Goal: Task Accomplishment & Management: Manage account settings

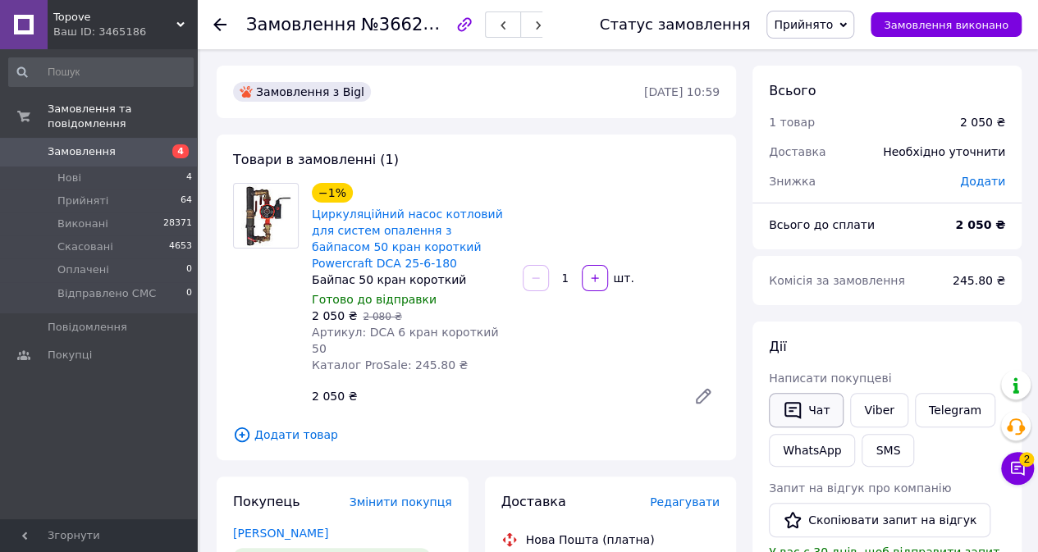
click at [812, 407] on button "Чат" at bounding box center [806, 410] width 75 height 34
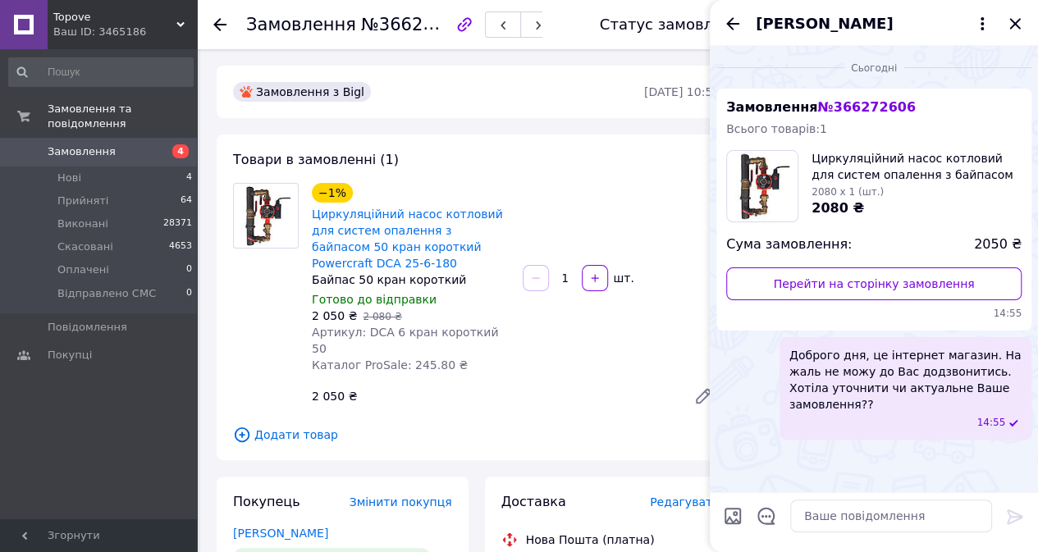
click at [1024, 20] on div "Іван Алексейчик" at bounding box center [874, 23] width 328 height 46
click at [1015, 23] on icon "Закрити" at bounding box center [1015, 24] width 20 height 20
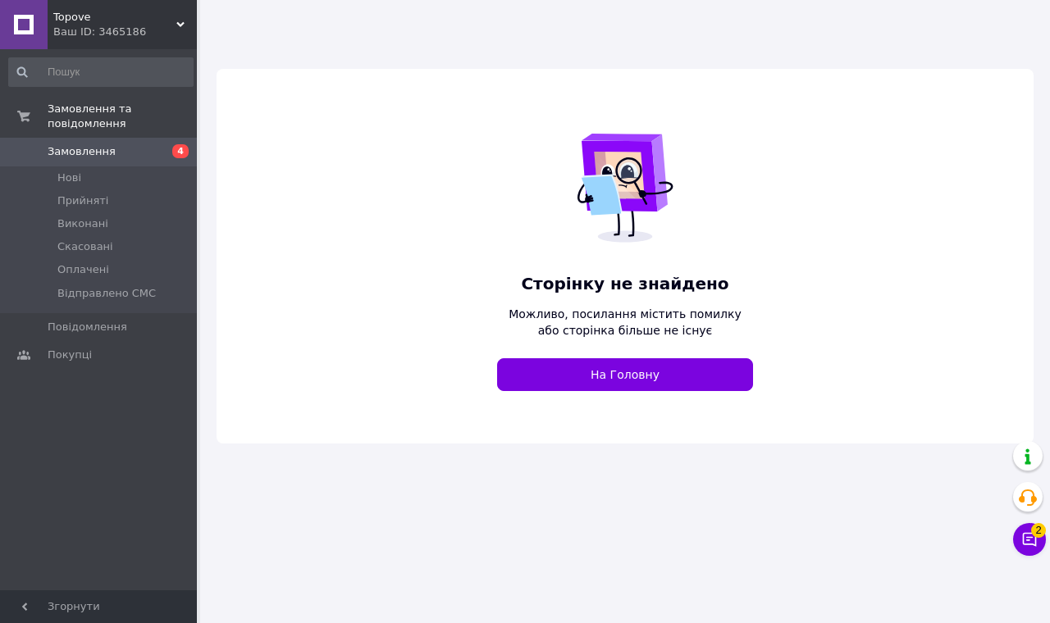
click at [182, 25] on use at bounding box center [180, 24] width 8 height 5
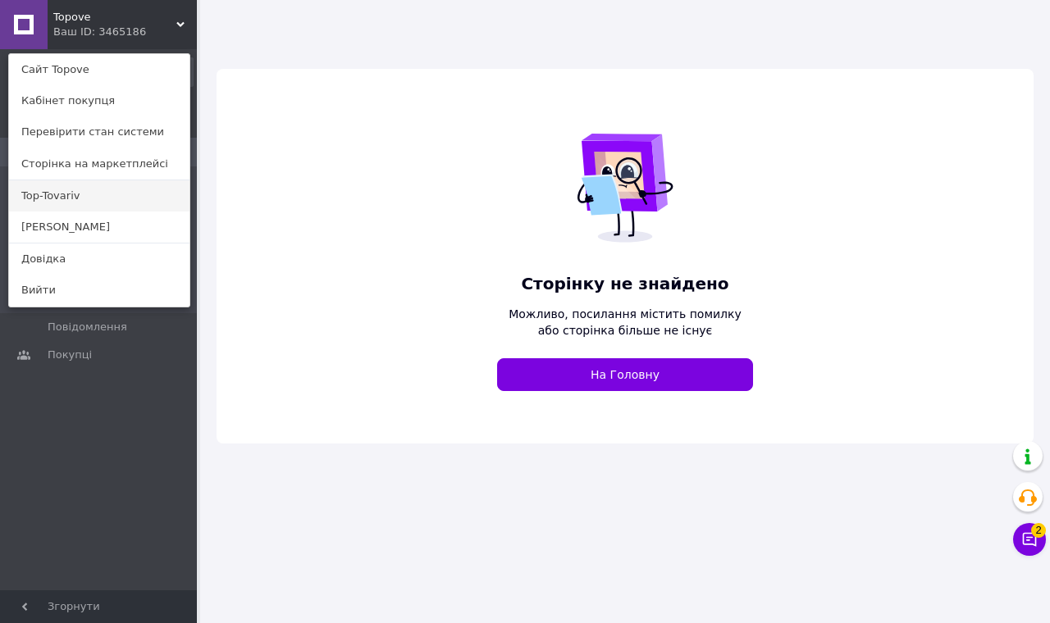
click at [66, 198] on link "Top-Tovariv" at bounding box center [99, 195] width 180 height 31
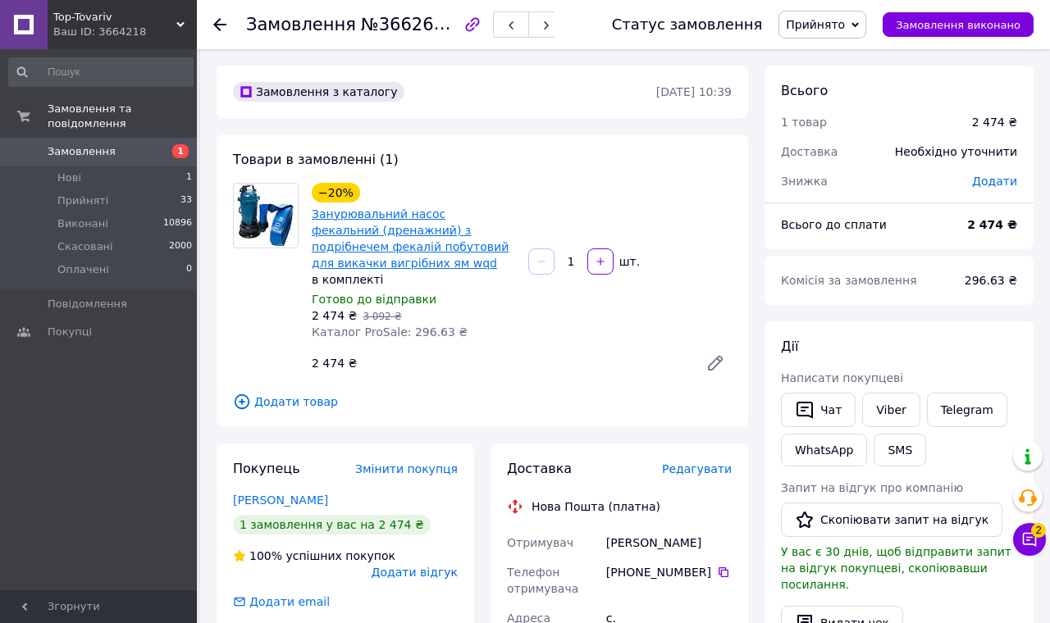
click at [345, 224] on link "Занурювальний насос фекальний (дренажний) з подрібнечем фекалій побутовий для в…" at bounding box center [410, 239] width 197 height 62
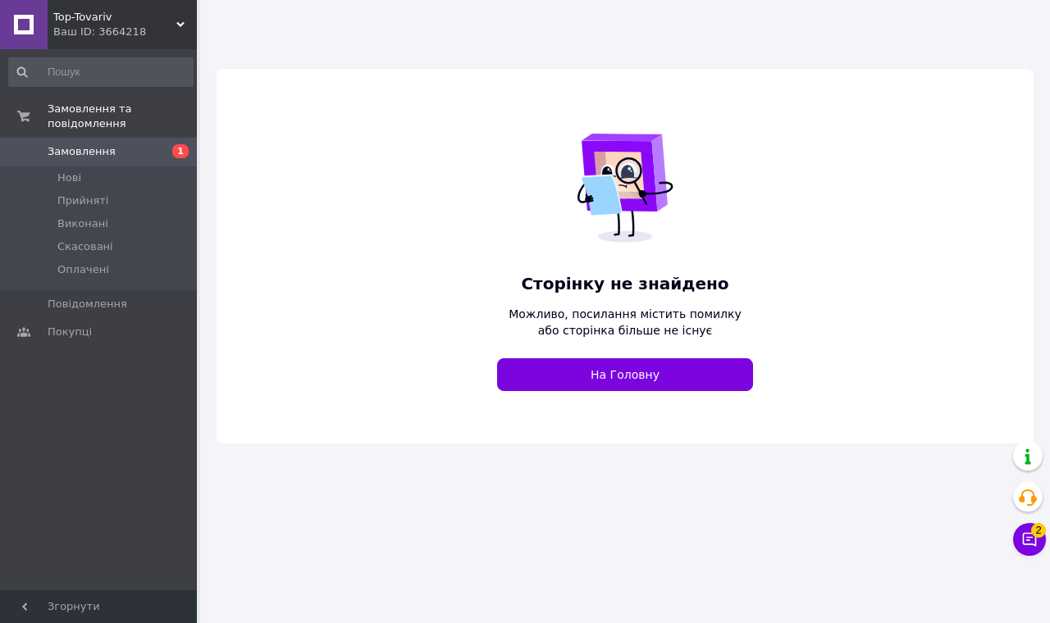
click at [184, 21] on icon at bounding box center [180, 25] width 8 height 8
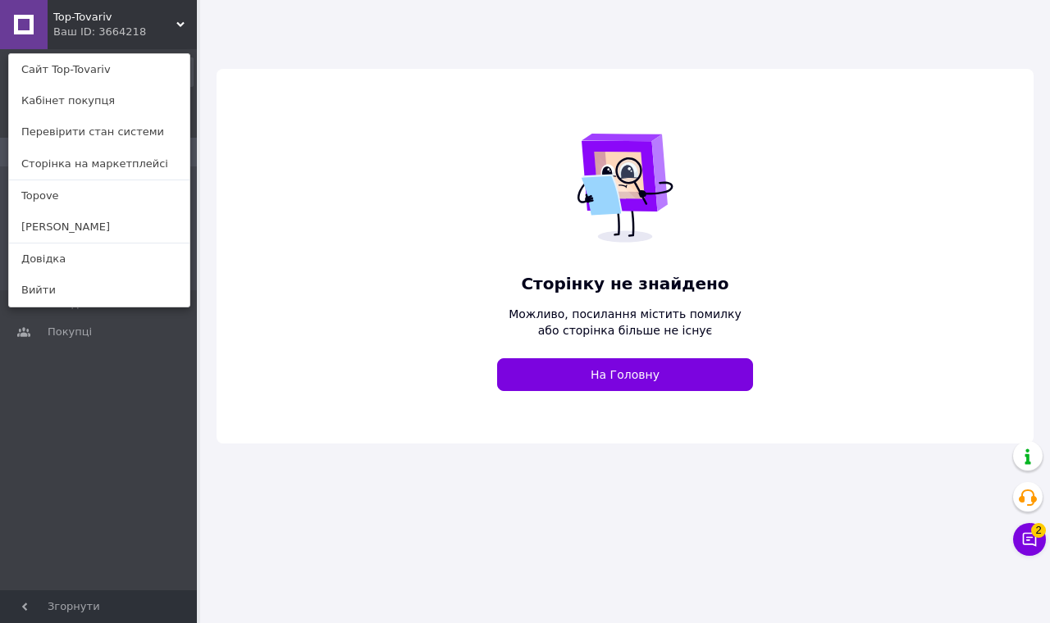
click at [92, 195] on link "Topove" at bounding box center [99, 195] width 180 height 31
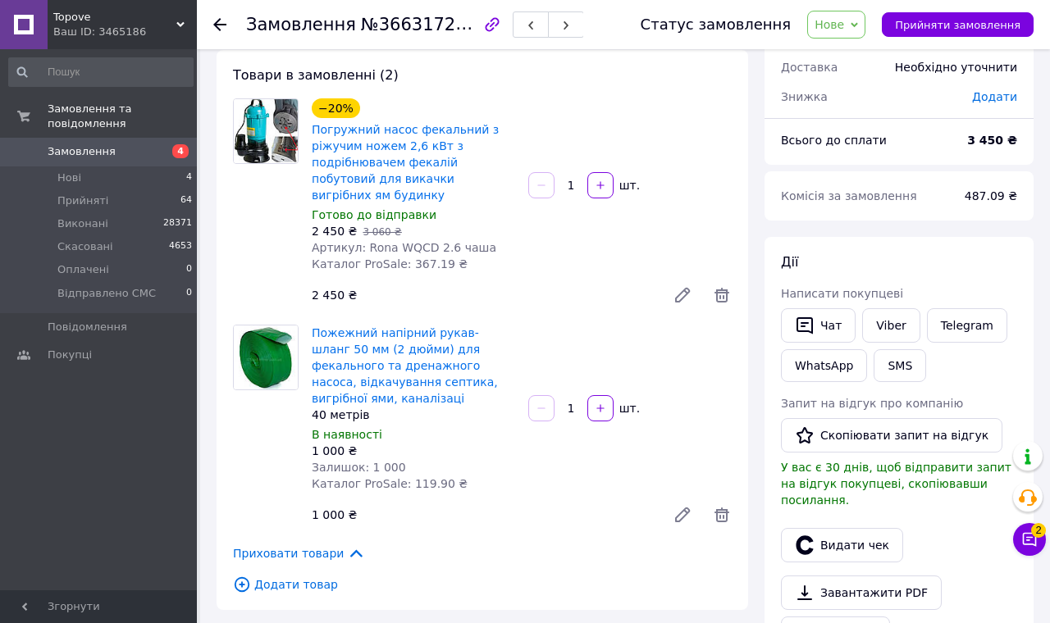
scroll to position [82, 0]
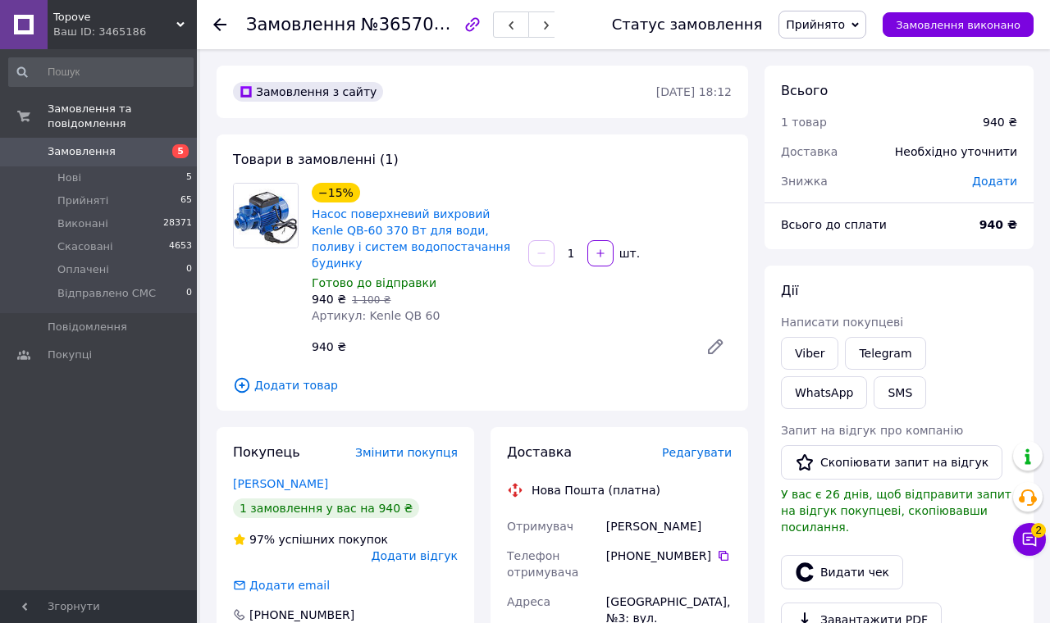
click at [850, 16] on span "Прийнято" at bounding box center [823, 25] width 88 height 28
click at [820, 76] on li "Скасовано" at bounding box center [836, 82] width 115 height 25
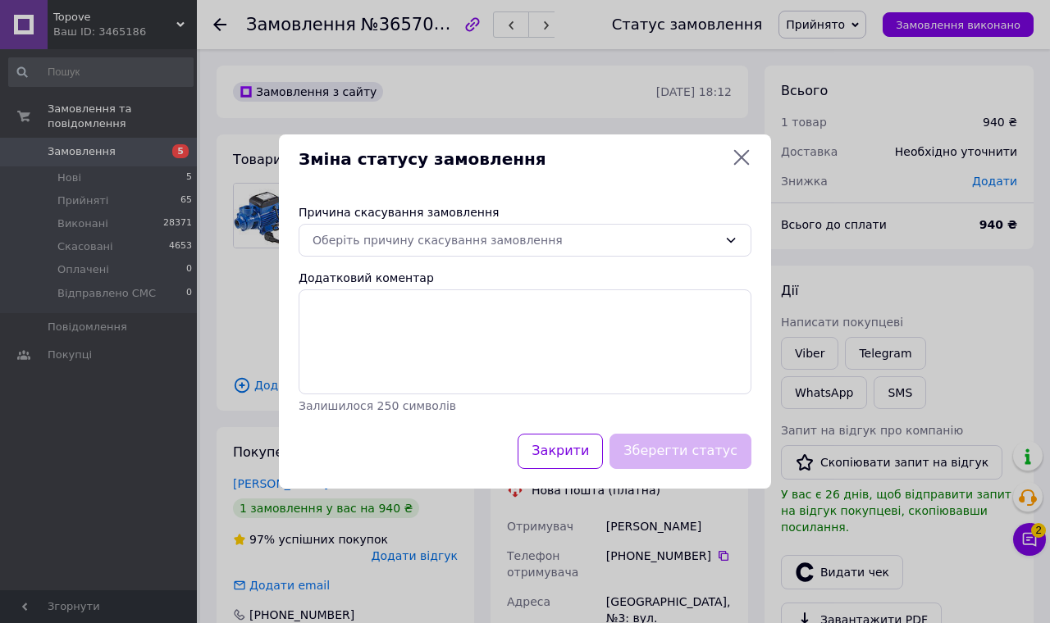
drag, startPoint x: 602, startPoint y: 199, endPoint x: 535, endPoint y: 221, distance: 70.8
click at [600, 231] on div "Оберіть причину скасування замовлення" at bounding box center [515, 240] width 405 height 18
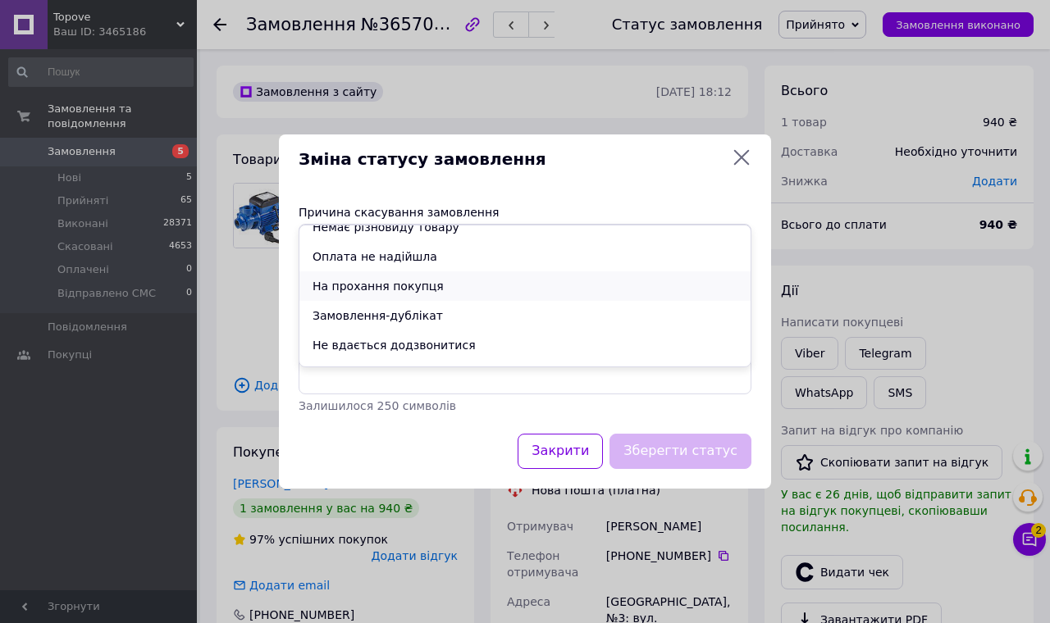
scroll to position [66, 0]
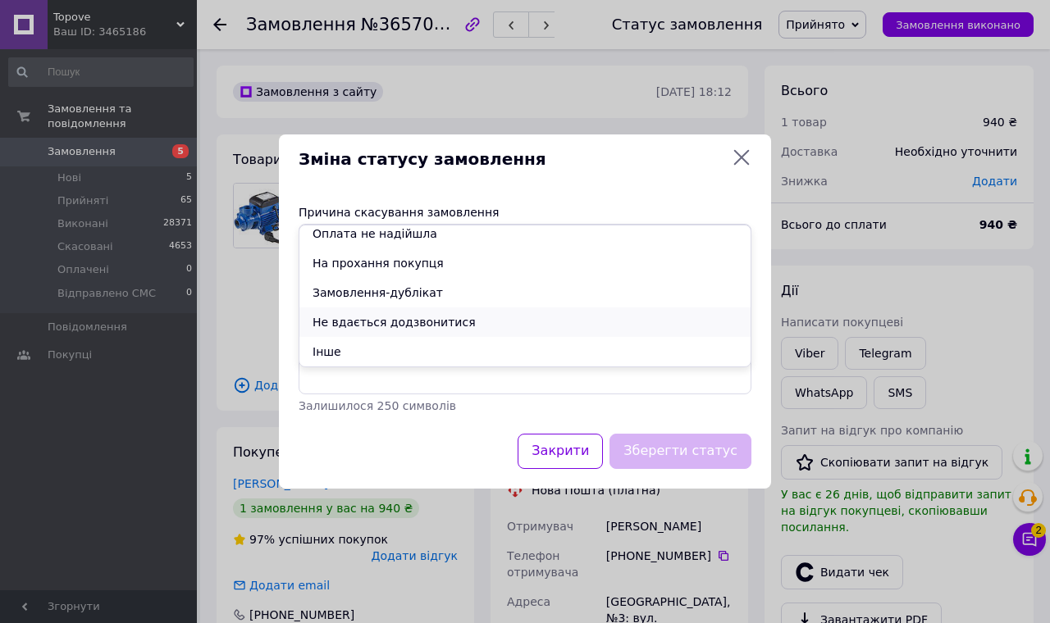
click at [356, 320] on li "Не вдається додзвонитися" at bounding box center [524, 323] width 451 height 30
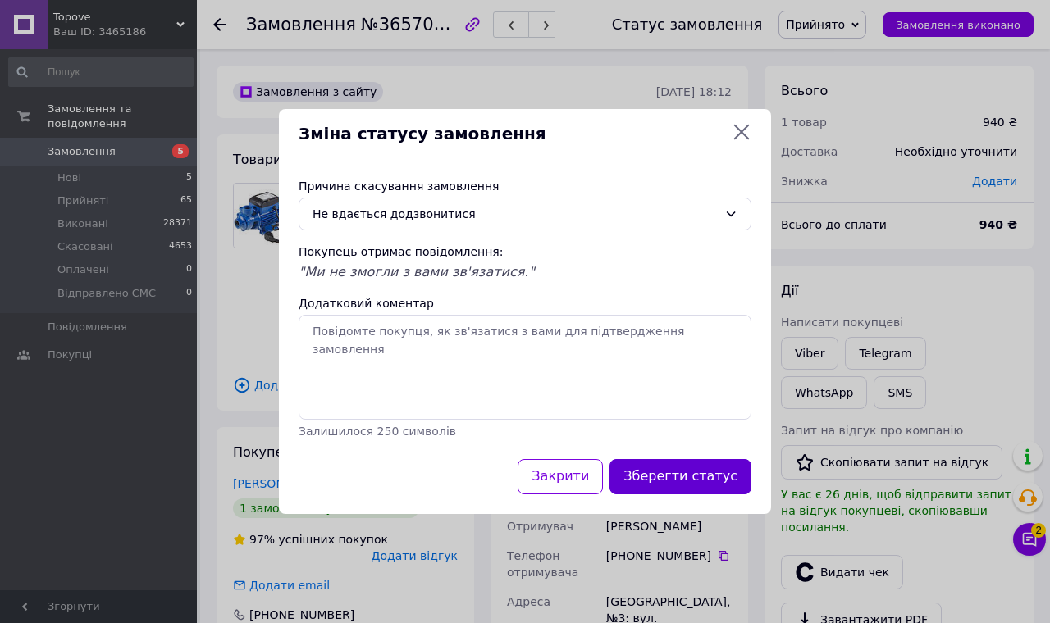
click at [660, 459] on button "Зберегти статус" at bounding box center [681, 476] width 142 height 35
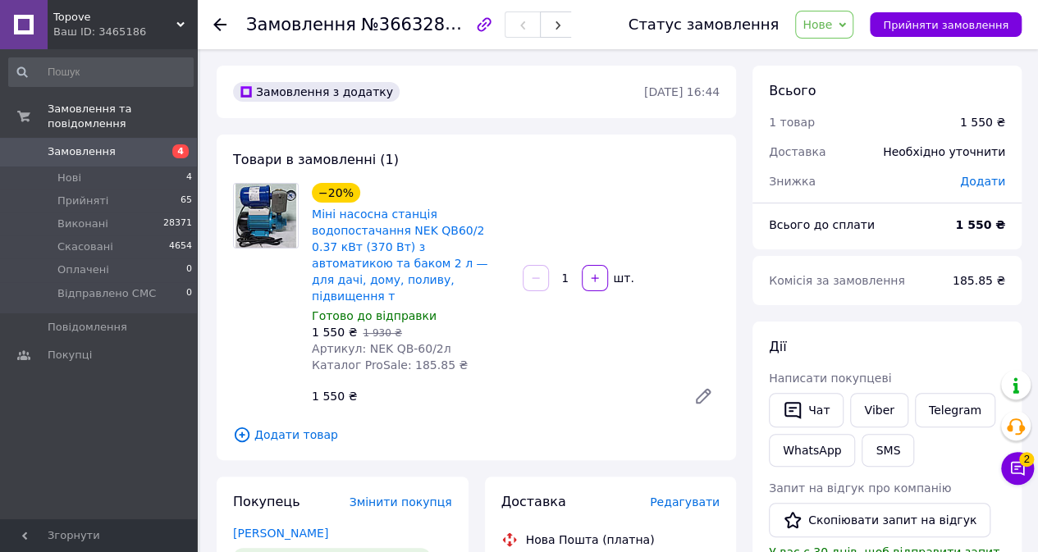
click at [846, 26] on icon at bounding box center [841, 24] width 7 height 7
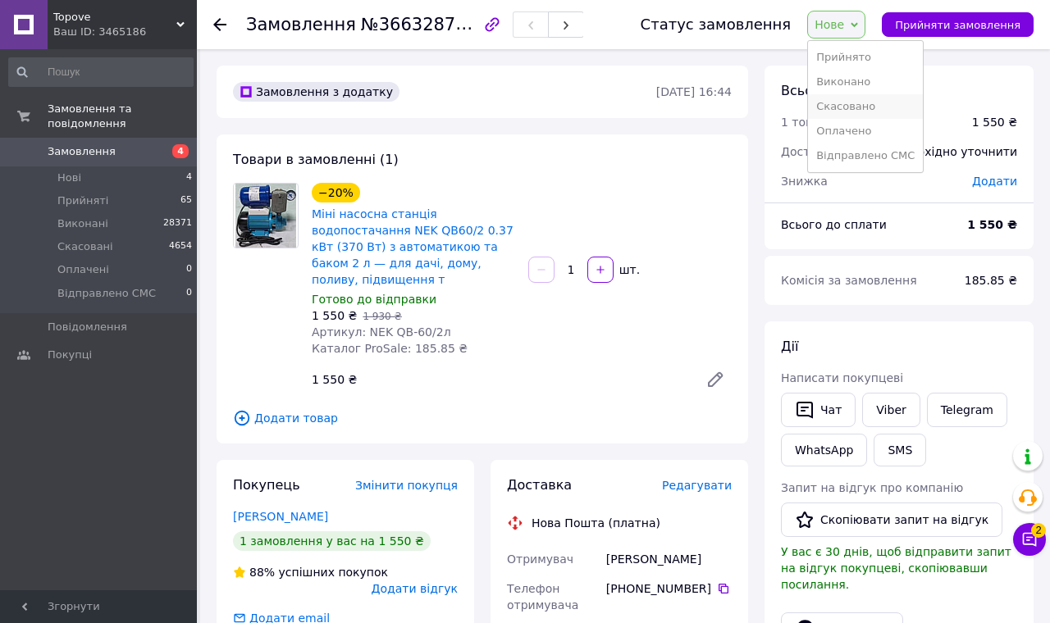
click at [837, 101] on li "Скасовано" at bounding box center [865, 106] width 115 height 25
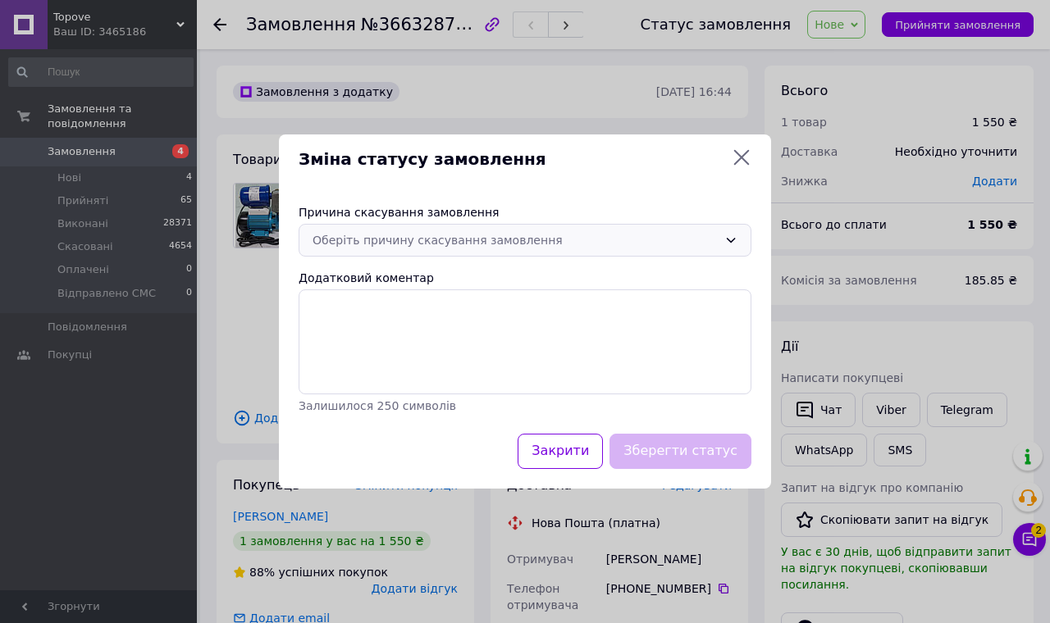
click at [721, 224] on div "Оберіть причину скасування замовлення" at bounding box center [525, 240] width 453 height 33
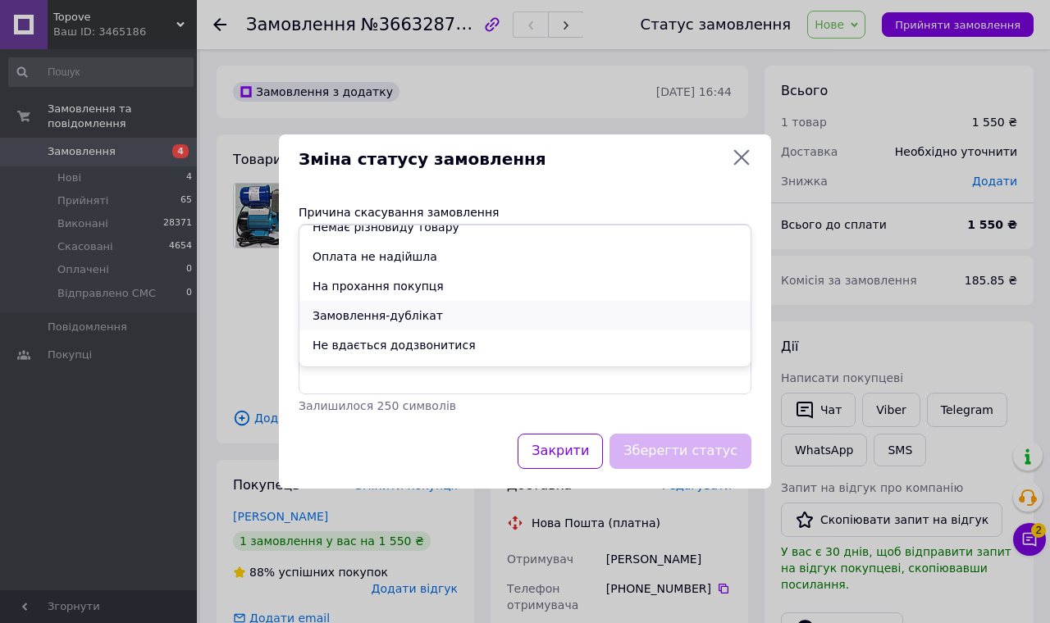
scroll to position [66, 0]
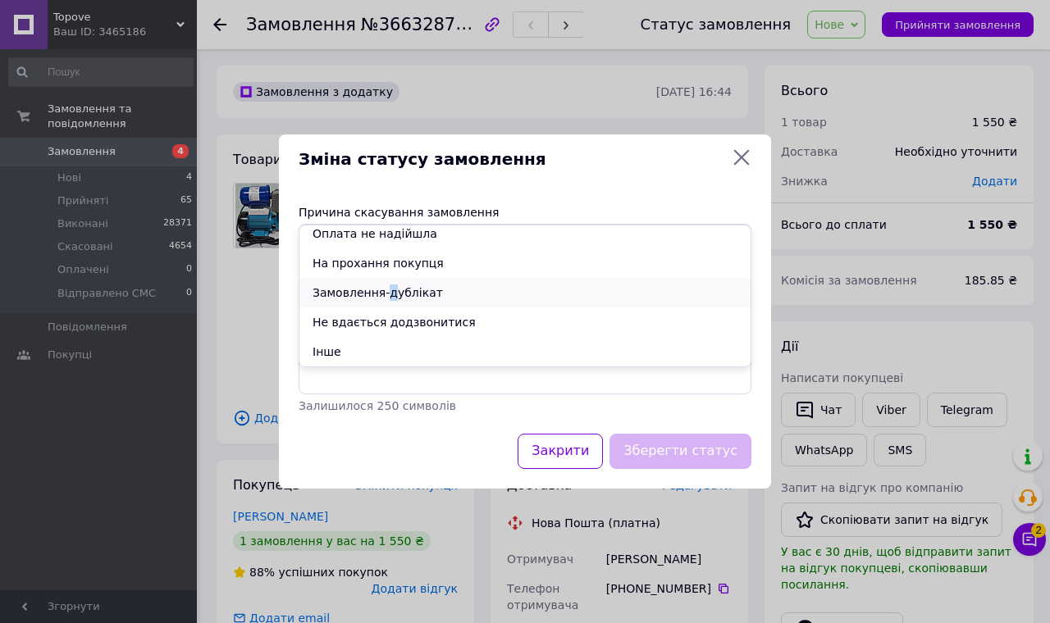
drag, startPoint x: 384, startPoint y: 290, endPoint x: 401, endPoint y: 291, distance: 17.3
click at [385, 290] on li "Замовлення-дублікат" at bounding box center [524, 293] width 451 height 30
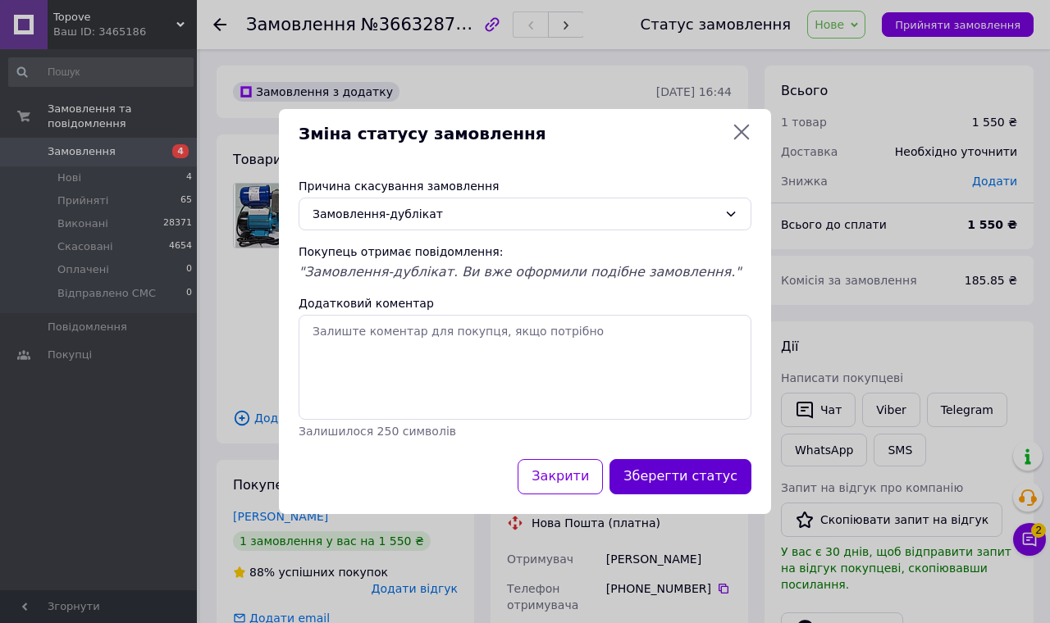
click at [661, 459] on button "Зберегти статус" at bounding box center [681, 476] width 142 height 35
